Goal: Information Seeking & Learning: Learn about a topic

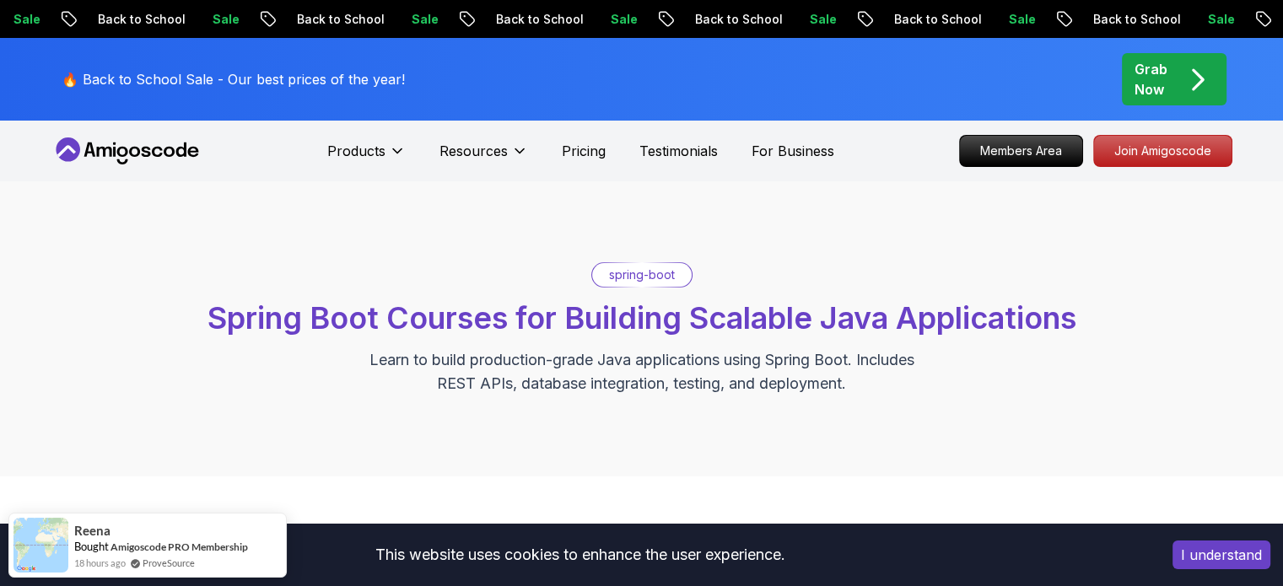
click at [661, 272] on p "spring-boot" at bounding box center [642, 275] width 66 height 17
click at [964, 321] on span "Spring Boot Courses for Building Scalable Java Applications" at bounding box center [642, 317] width 869 height 37
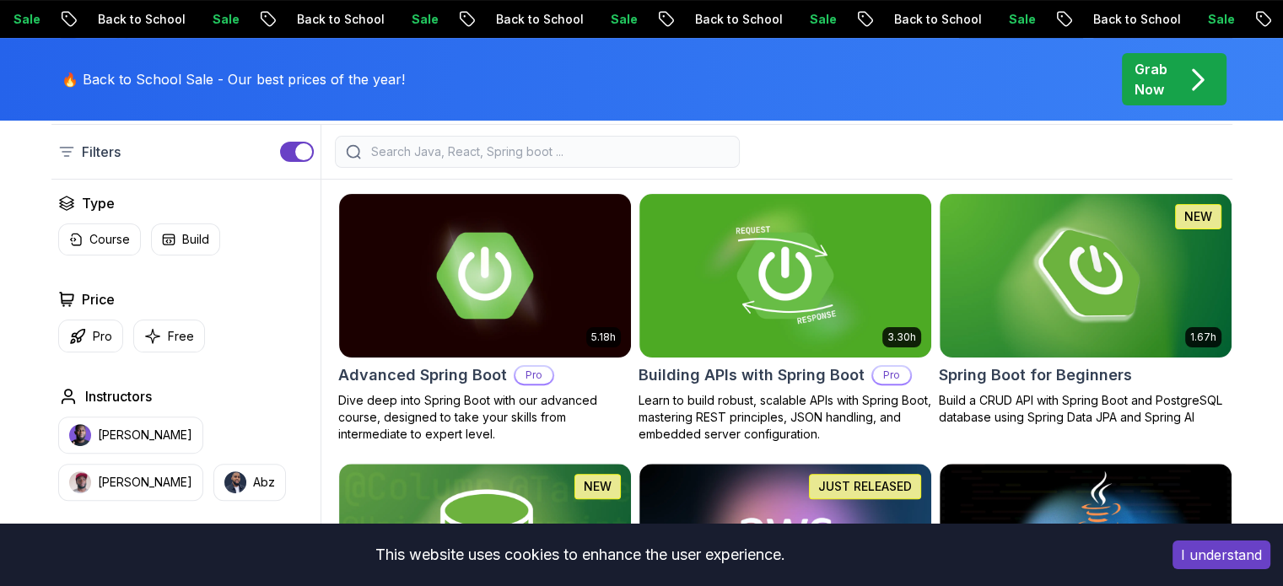
scroll to position [448, 0]
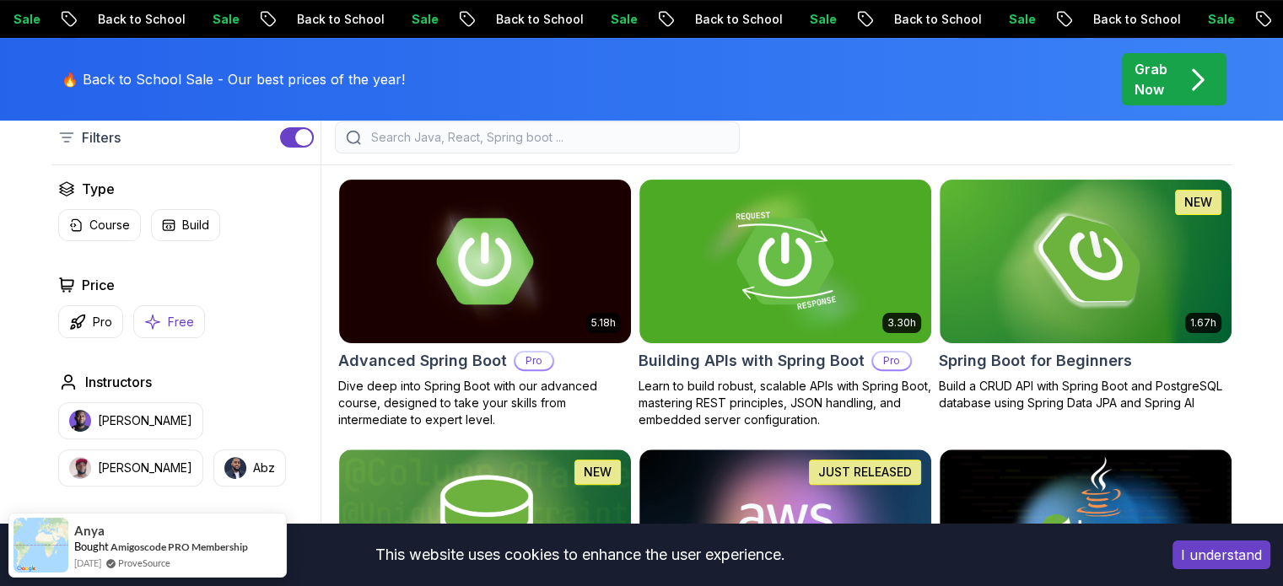
click at [187, 325] on p "Free" at bounding box center [181, 322] width 26 height 17
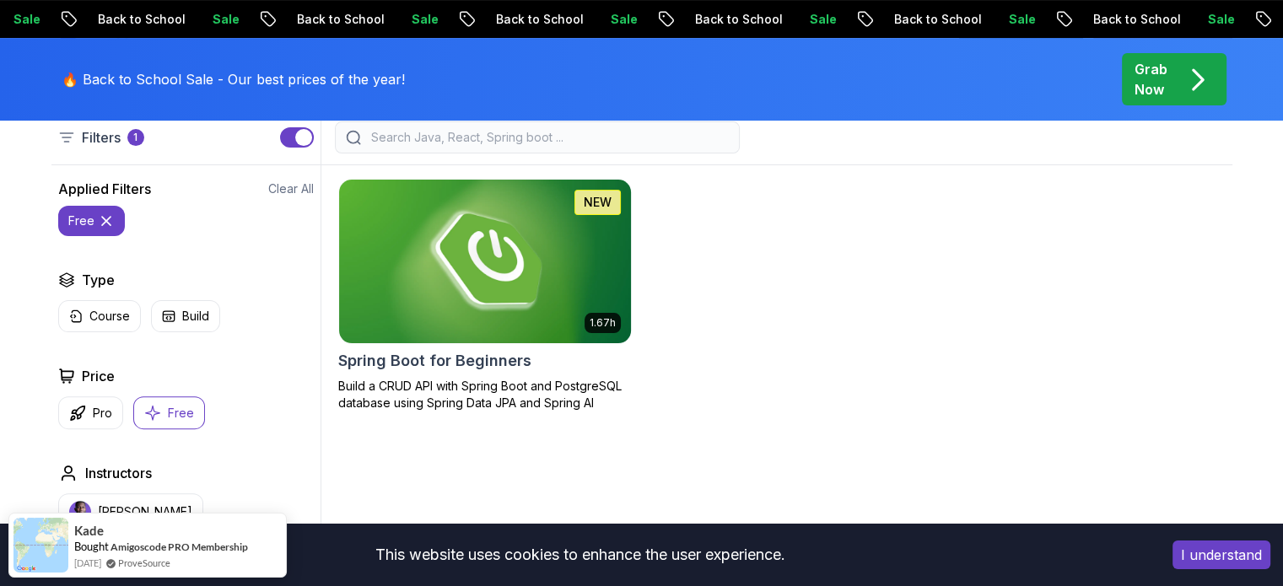
click at [570, 285] on img at bounding box center [485, 260] width 306 height 171
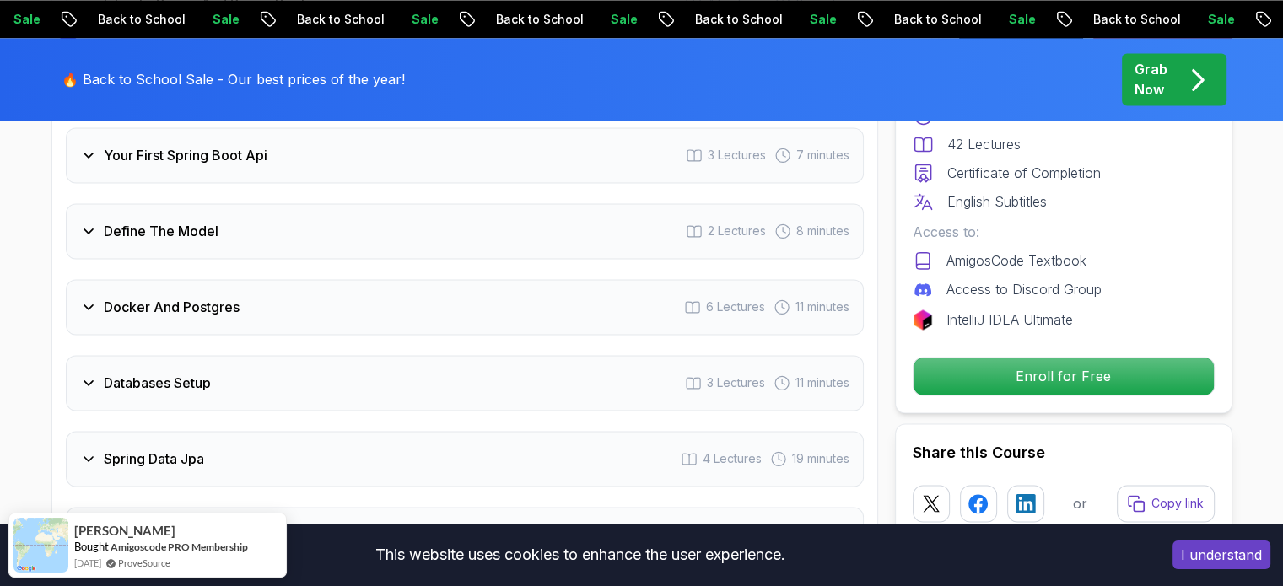
scroll to position [2541, 0]
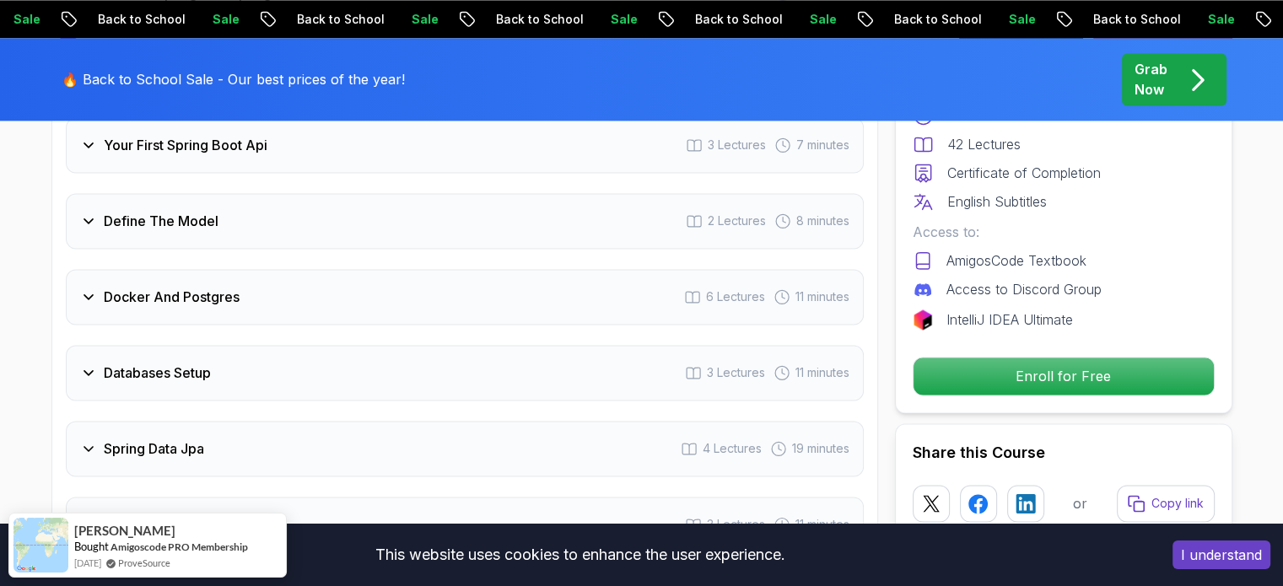
click at [92, 289] on icon at bounding box center [88, 297] width 17 height 17
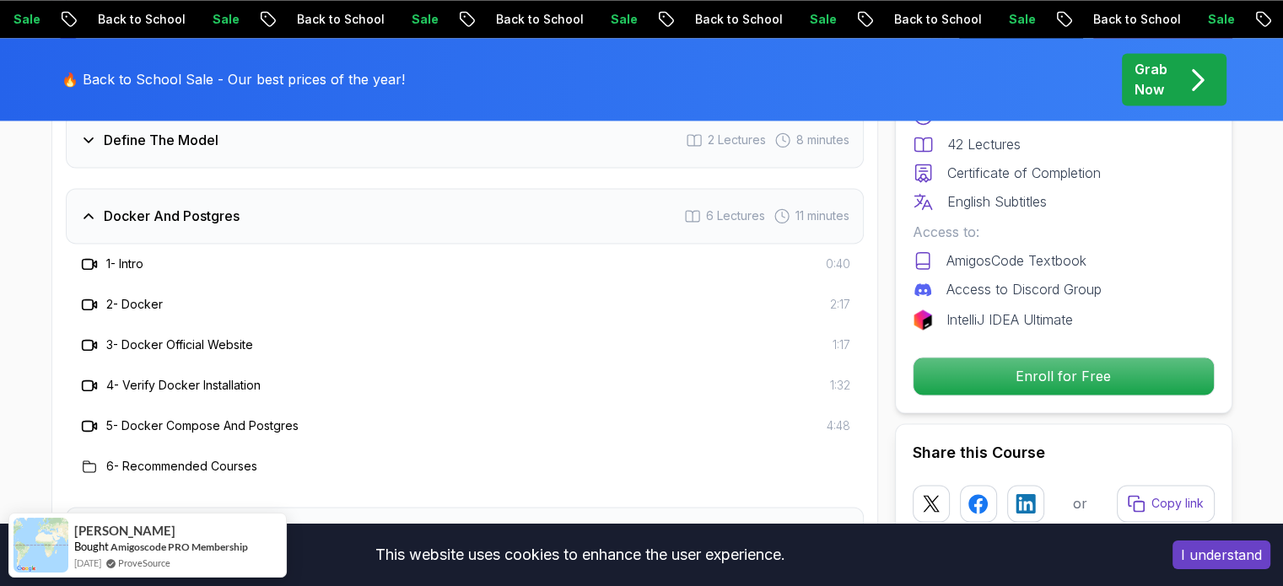
scroll to position [2460, 0]
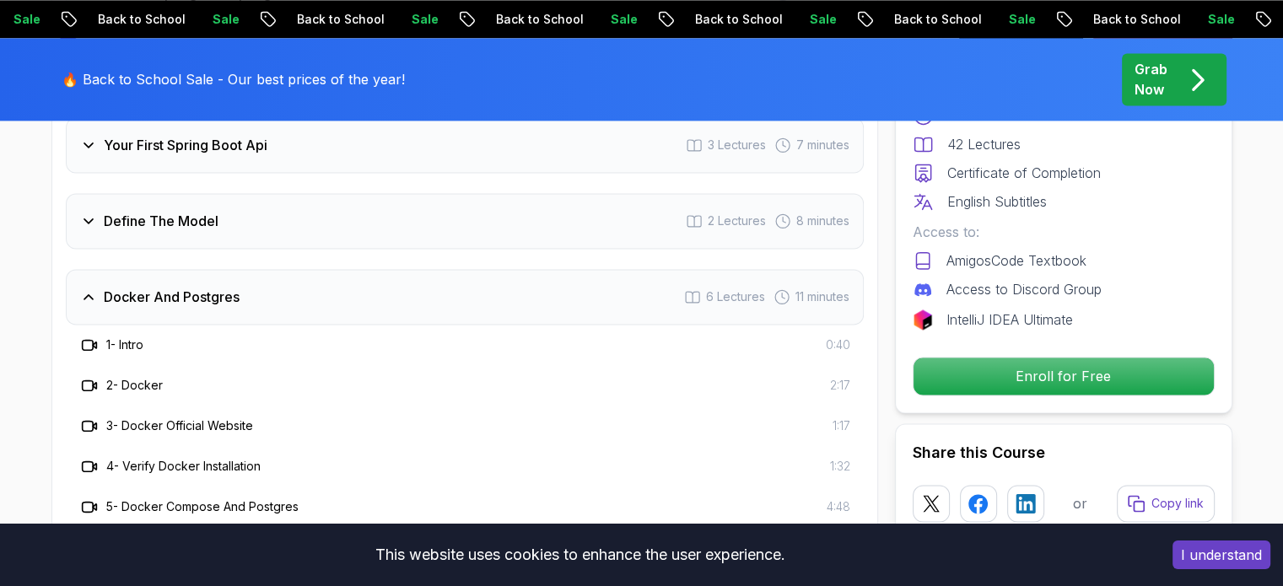
click at [94, 342] on icon at bounding box center [94, 345] width 3 height 6
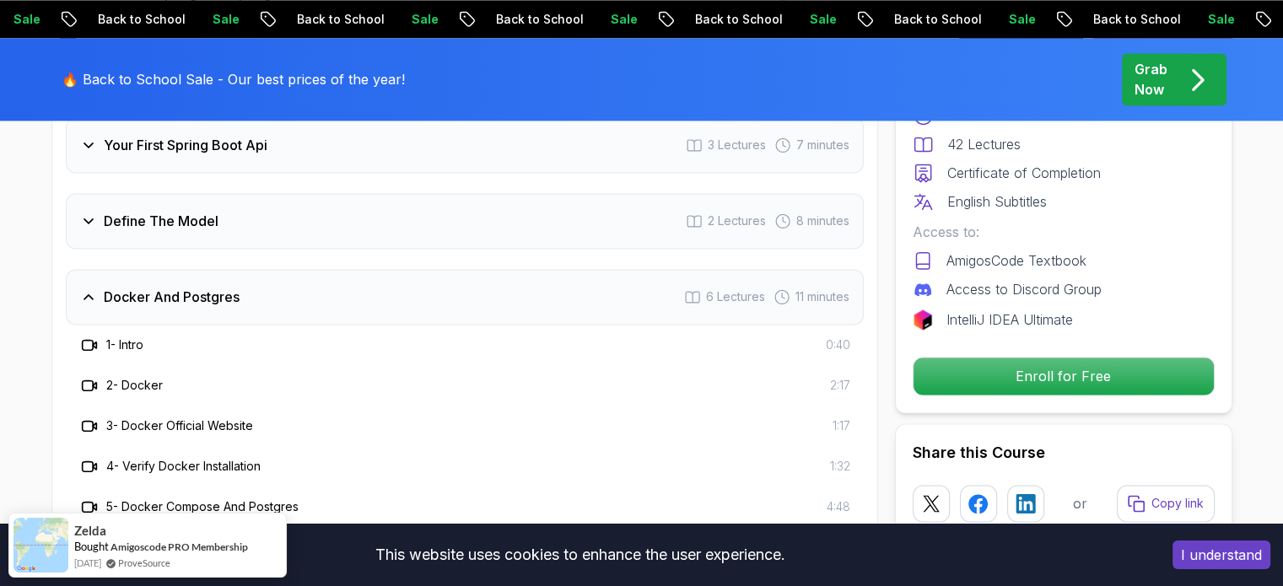
click at [127, 337] on h3 "1 - Intro" at bounding box center [124, 345] width 37 height 17
